Goal: Information Seeking & Learning: Find specific fact

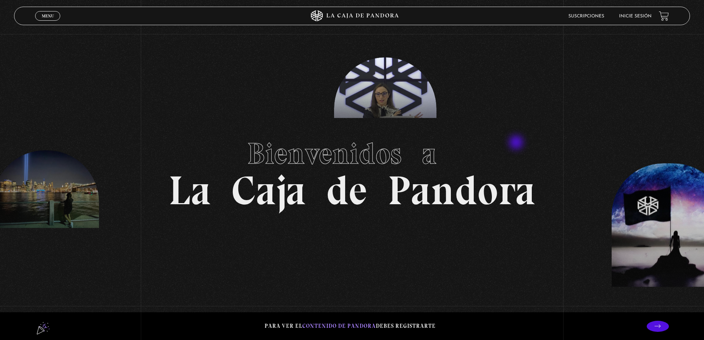
click at [517, 142] on h1 "Bienvenidos a La Caja de Pandora" at bounding box center [351, 169] width 367 height 81
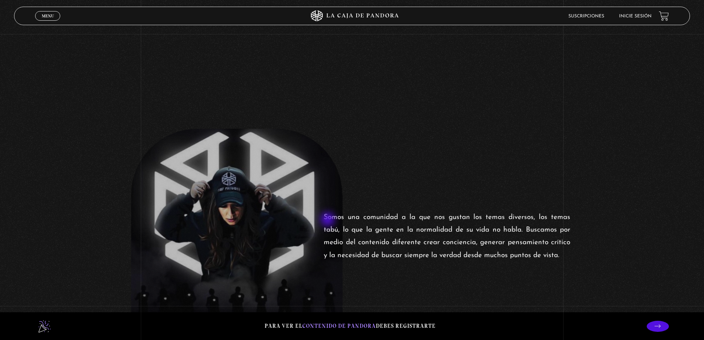
scroll to position [148, 0]
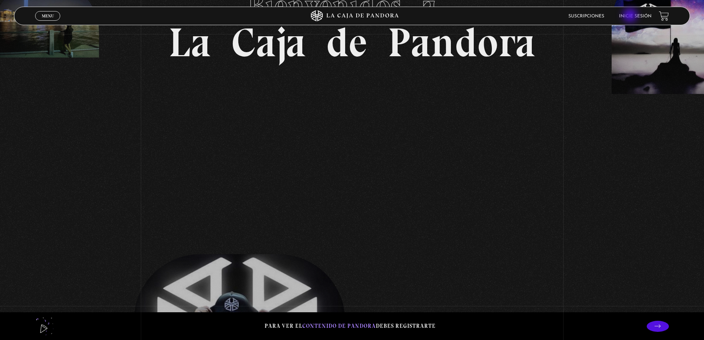
click at [631, 16] on link "Inicie sesión" at bounding box center [635, 16] width 33 height 4
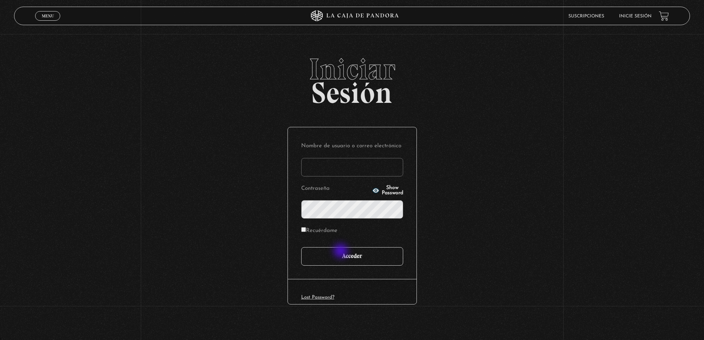
type input "mike"
click at [343, 261] on input "Acceder" at bounding box center [352, 256] width 102 height 18
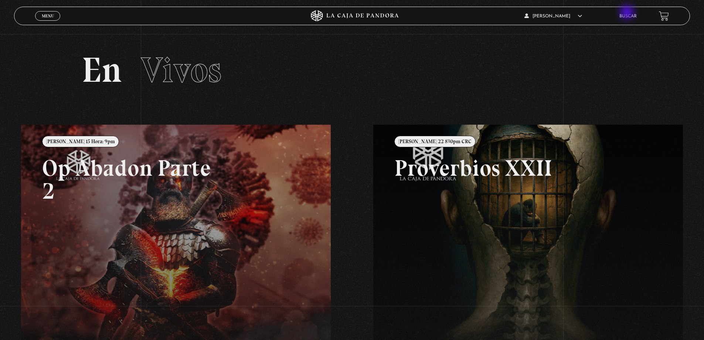
click at [628, 13] on li "Buscar" at bounding box center [627, 15] width 17 height 11
click at [630, 16] on link "Buscar" at bounding box center [627, 16] width 17 height 4
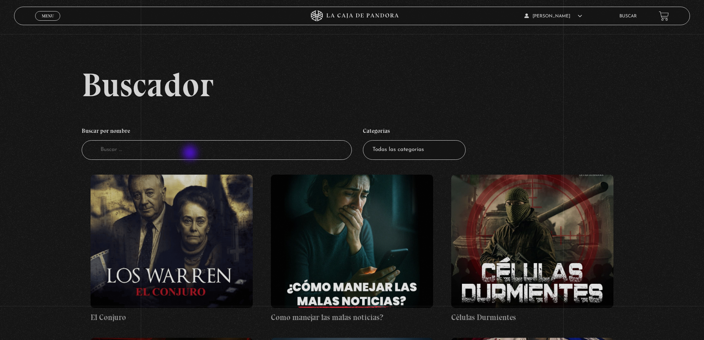
click at [168, 148] on input "Buscador" at bounding box center [217, 150] width 270 height 20
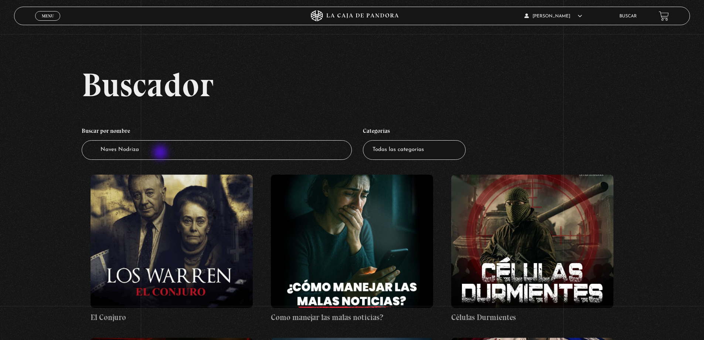
type input "Naves Nodrizas"
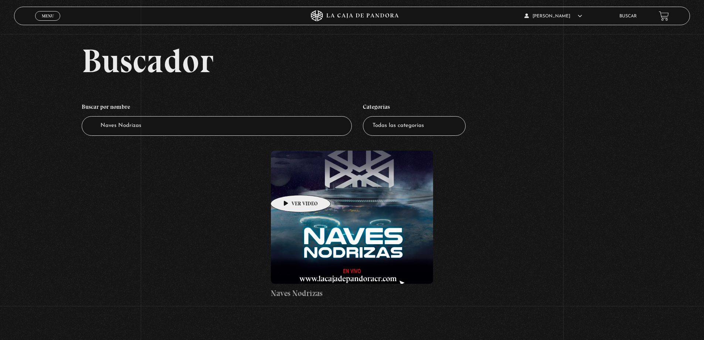
scroll to position [37, 0]
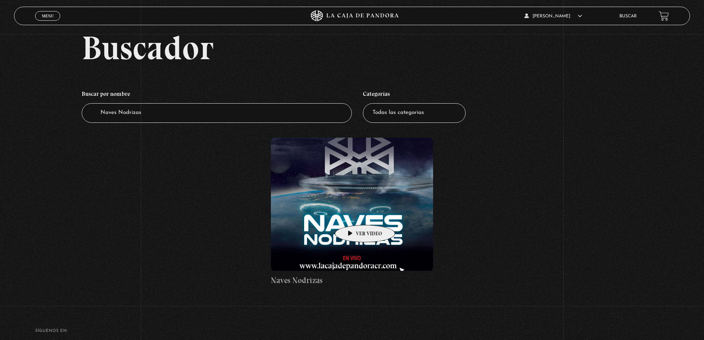
click at [353, 214] on figure at bounding box center [352, 203] width 162 height 133
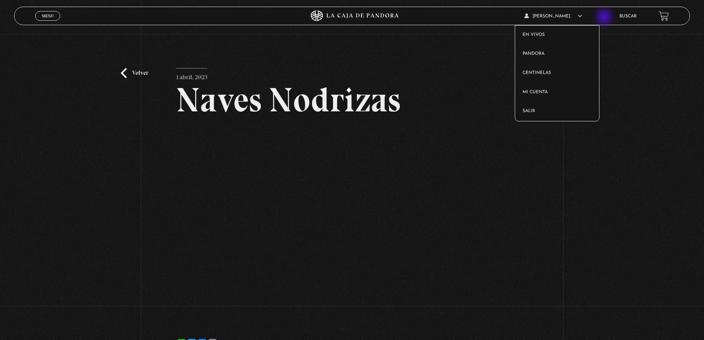
click at [581, 16] on span "[PERSON_NAME]" at bounding box center [553, 16] width 58 height 4
click at [551, 104] on link "Salir" at bounding box center [557, 111] width 84 height 19
